Goal: Task Accomplishment & Management: Manage account settings

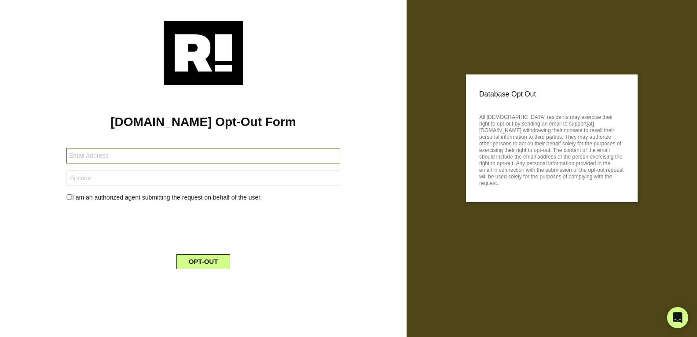
click at [126, 159] on input "text" at bounding box center [203, 155] width 274 height 15
type input "[EMAIL_ADDRESS][DOMAIN_NAME]"
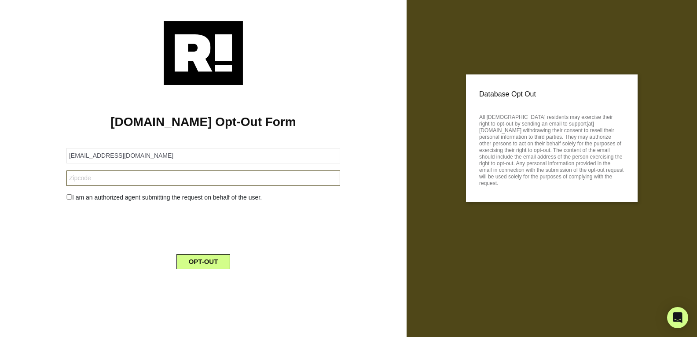
type input "55744-4617"
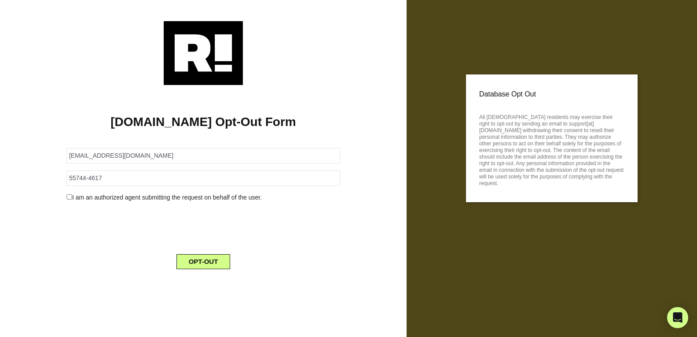
click at [68, 196] on input "checkbox" at bounding box center [69, 196] width 6 height 5
checkbox input "true"
click at [194, 286] on button "OPT-OUT" at bounding box center [204, 284] width 54 height 15
